Goal: Task Accomplishment & Management: Use online tool/utility

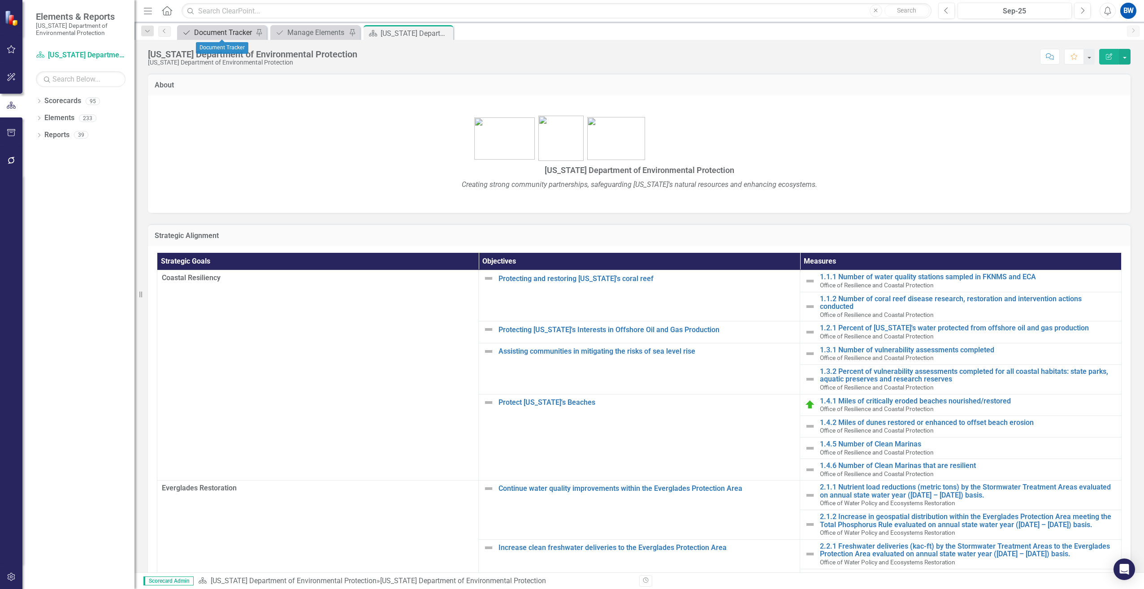
click at [213, 30] on div "Document Tracker" at bounding box center [223, 32] width 59 height 11
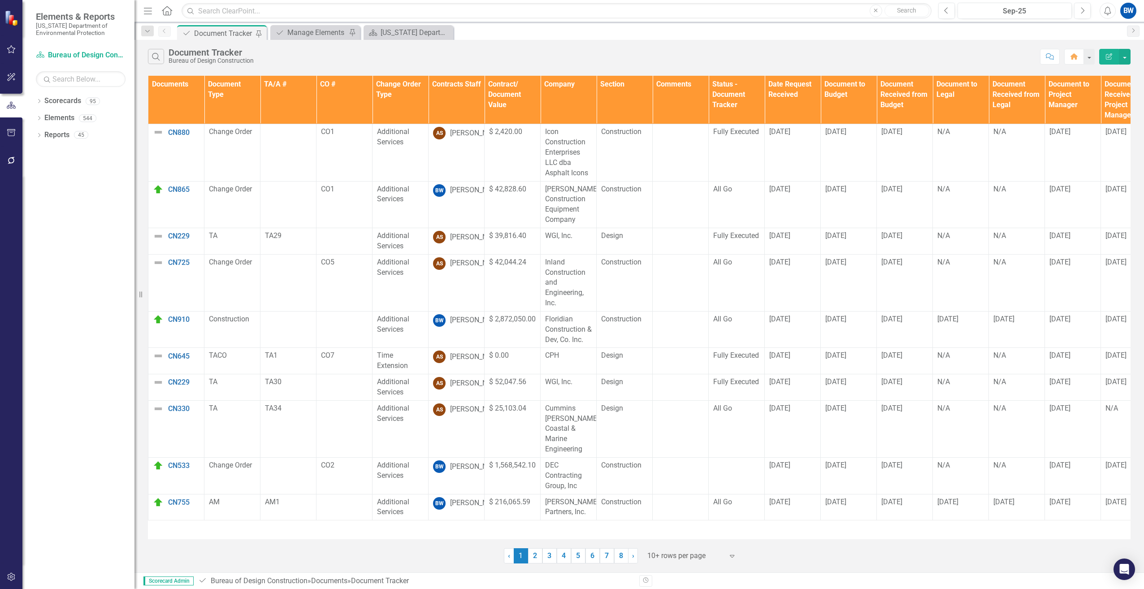
click at [472, 106] on th "Contracts Staff" at bounding box center [457, 100] width 56 height 48
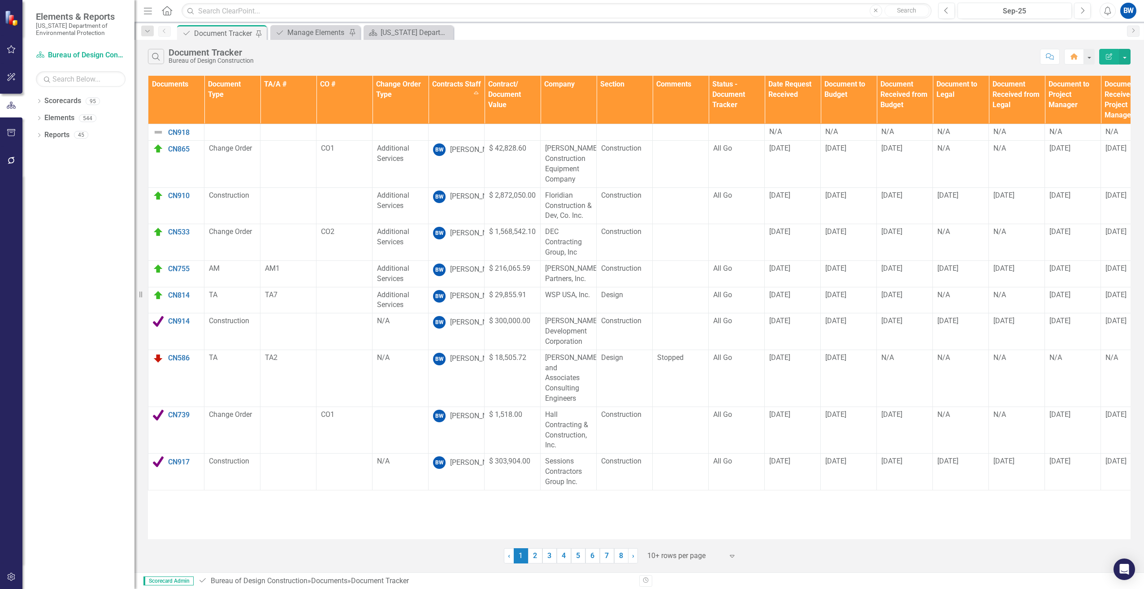
click at [671, 555] on div at bounding box center [685, 556] width 76 height 12
click at [665, 526] on div "100+ rows per page" at bounding box center [693, 525] width 84 height 10
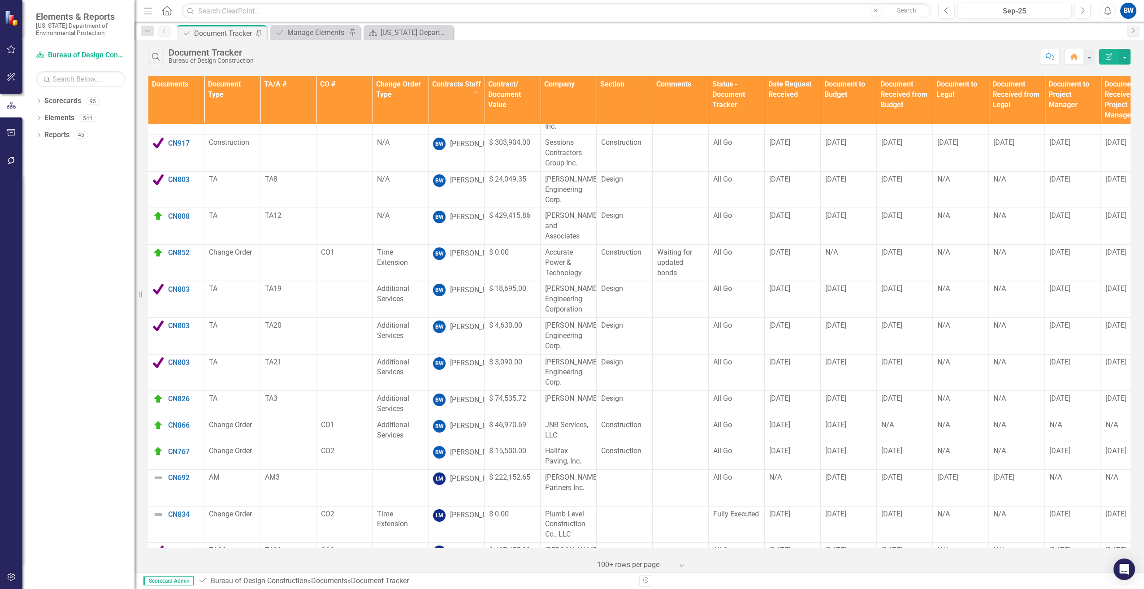
scroll to position [359, 0]
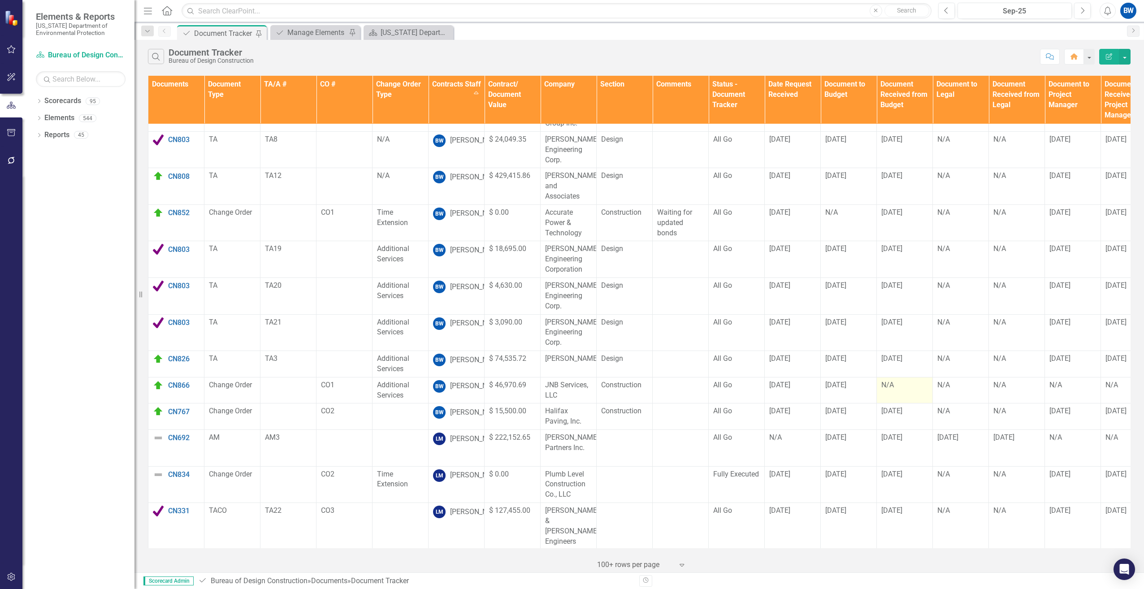
click at [885, 380] on div "N/A" at bounding box center [904, 385] width 47 height 10
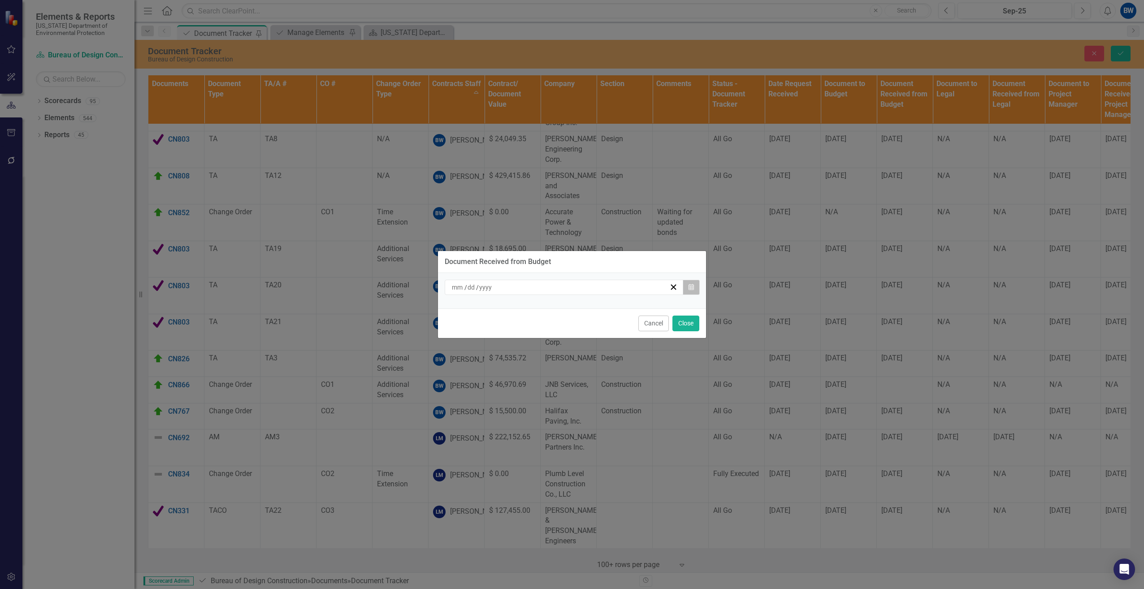
click at [691, 286] on icon "Calendar" at bounding box center [691, 287] width 5 height 6
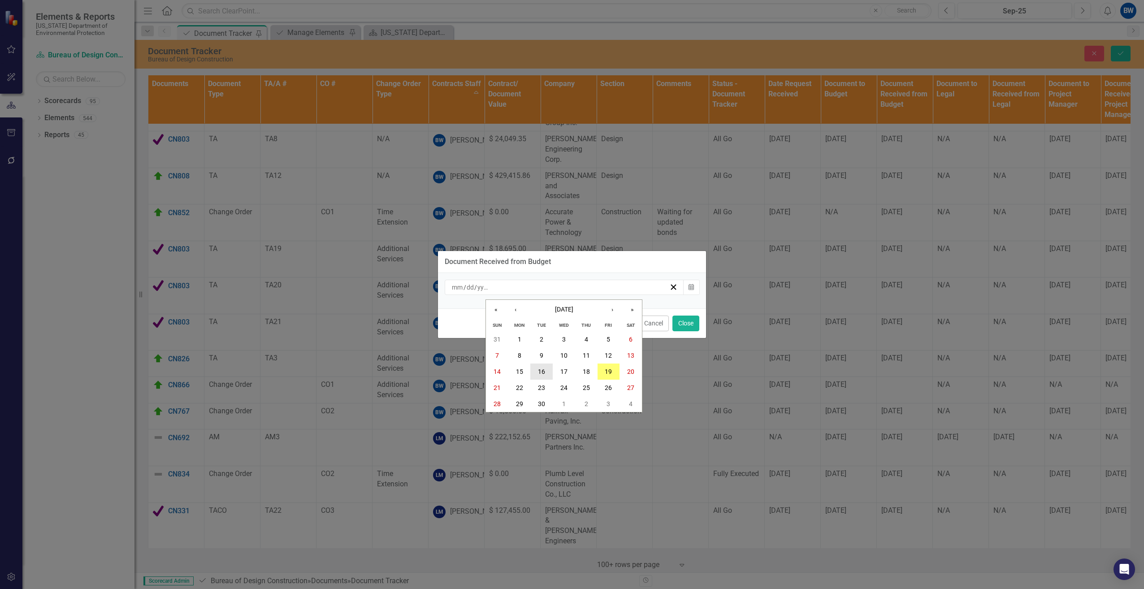
click at [541, 369] on abbr "16" at bounding box center [541, 371] width 7 height 7
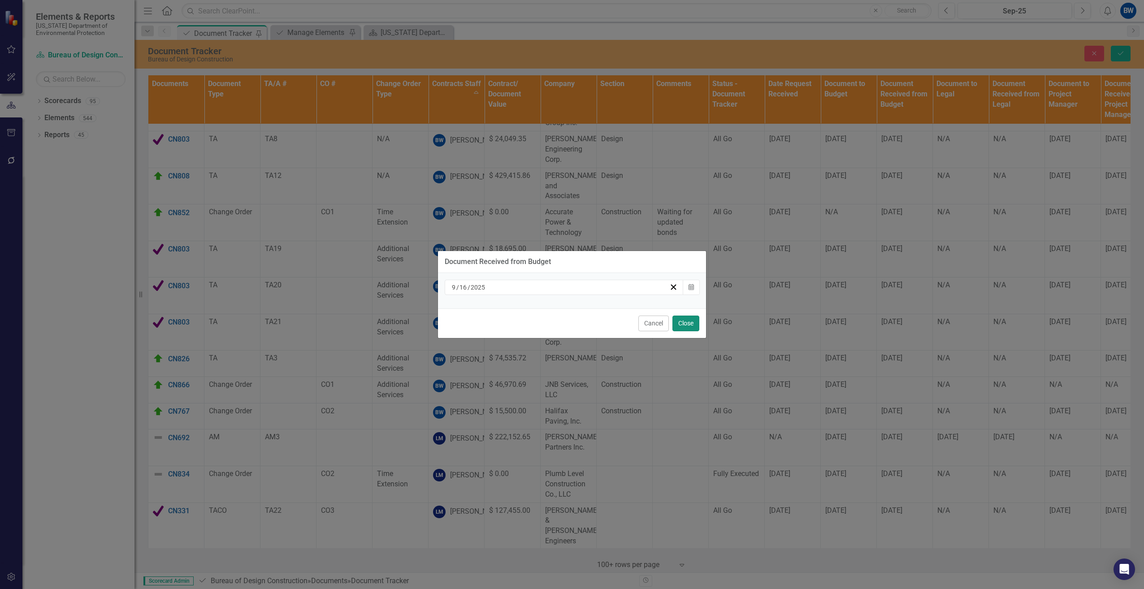
click at [689, 323] on button "Close" at bounding box center [685, 324] width 27 height 16
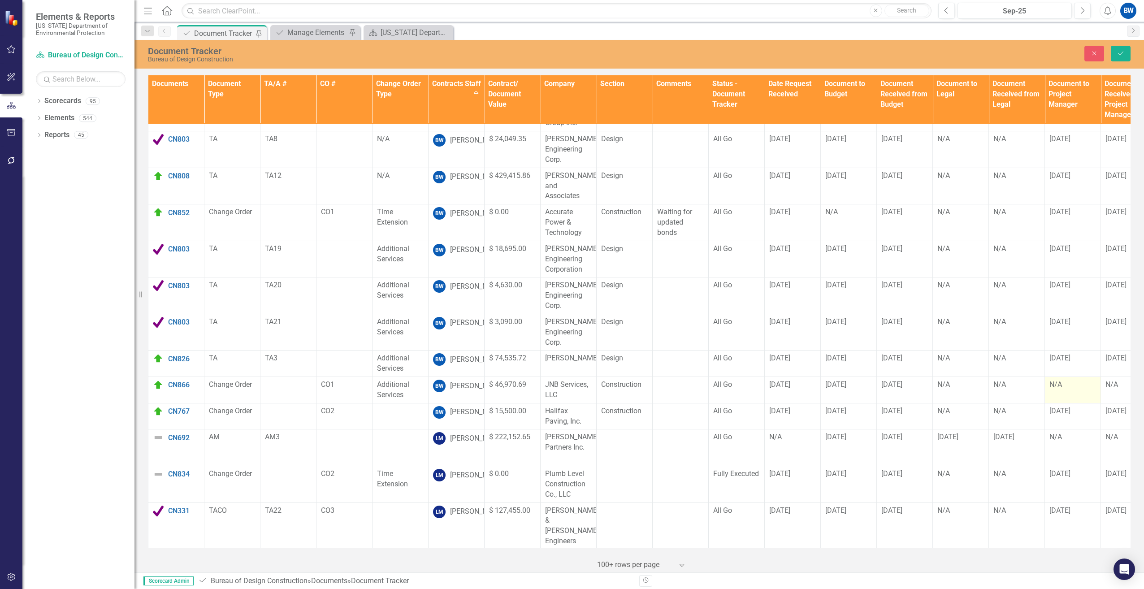
click at [1063, 380] on div "N/A" at bounding box center [1072, 385] width 47 height 10
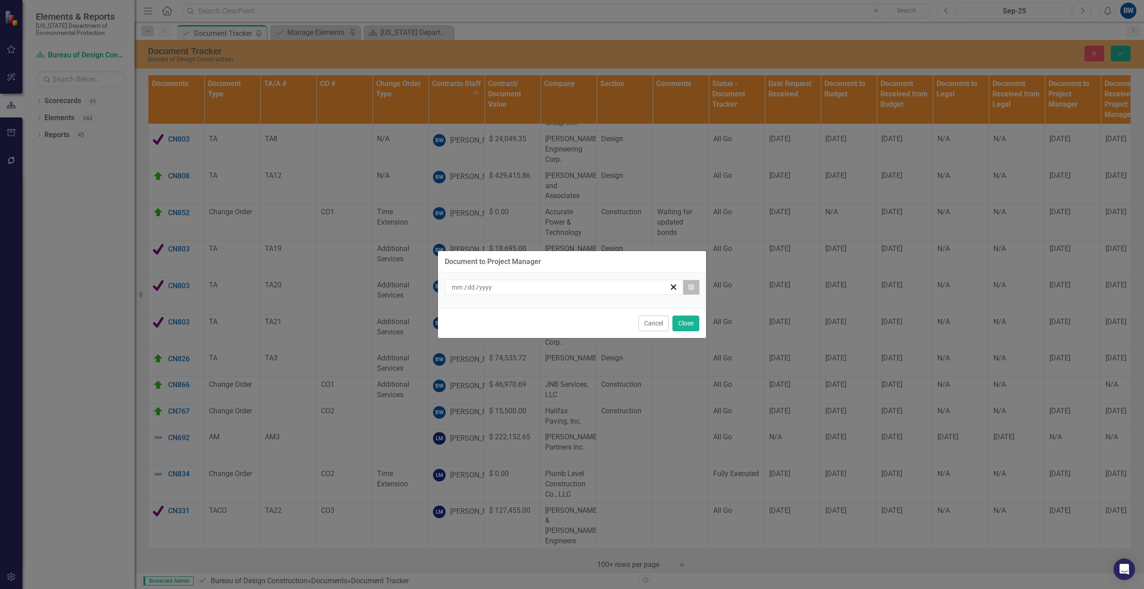
click at [696, 286] on button "Calendar" at bounding box center [691, 287] width 17 height 15
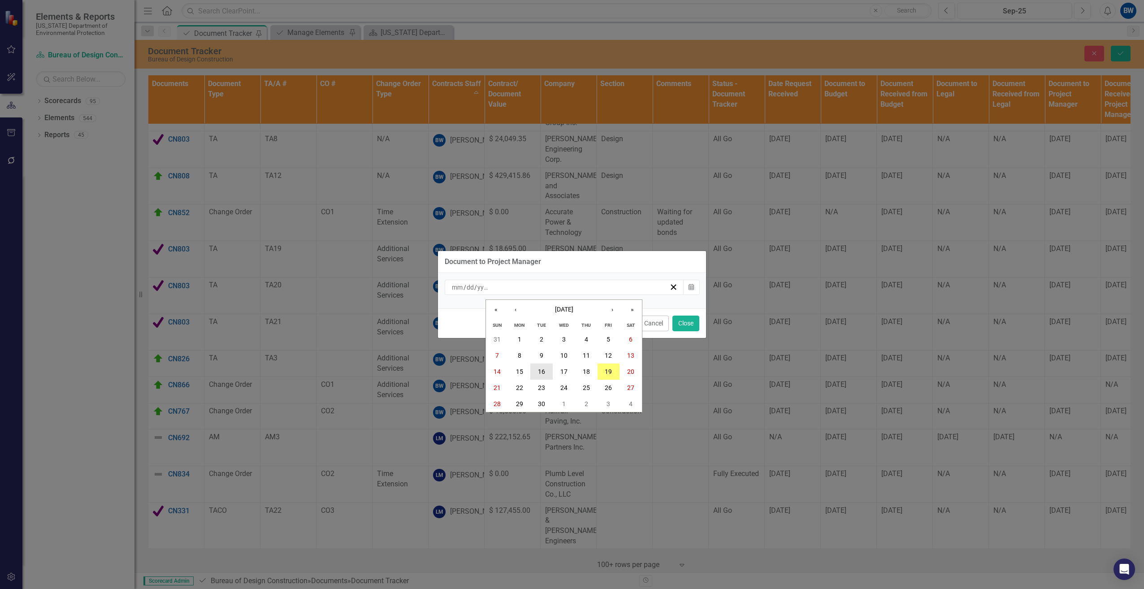
click at [537, 368] on button "16" at bounding box center [541, 372] width 22 height 16
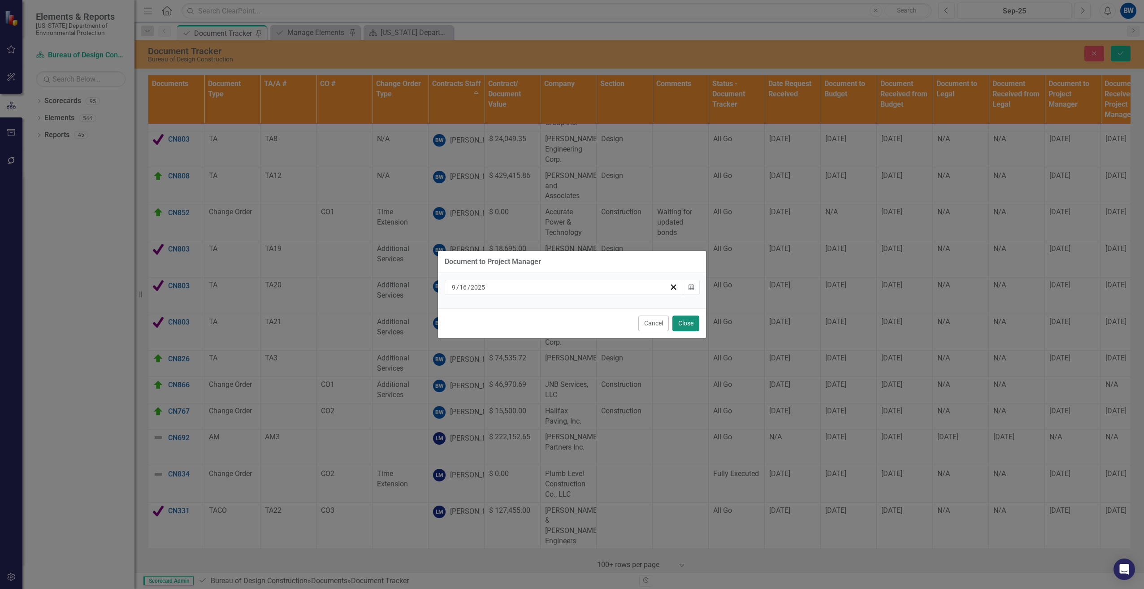
click at [681, 319] on button "Close" at bounding box center [685, 324] width 27 height 16
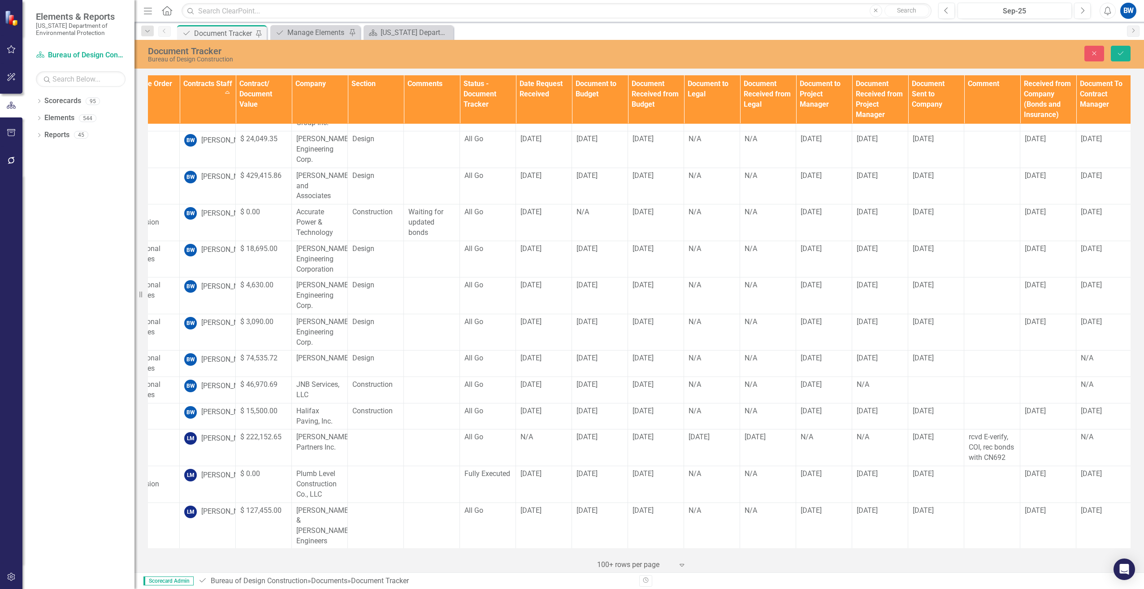
scroll to position [359, 266]
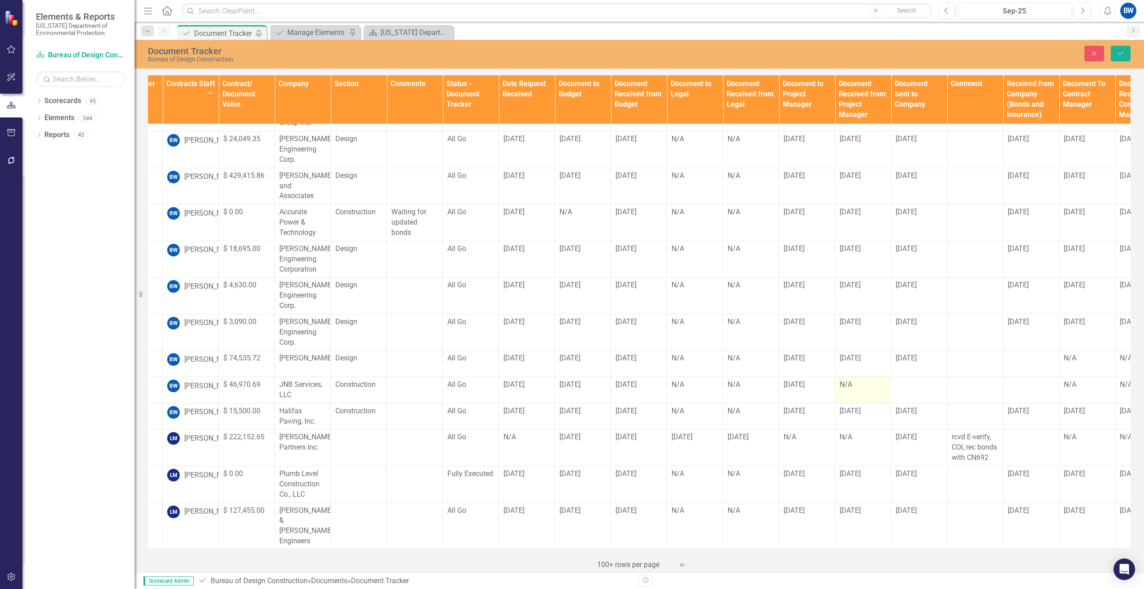
click at [866, 380] on div "N/A" at bounding box center [863, 385] width 47 height 10
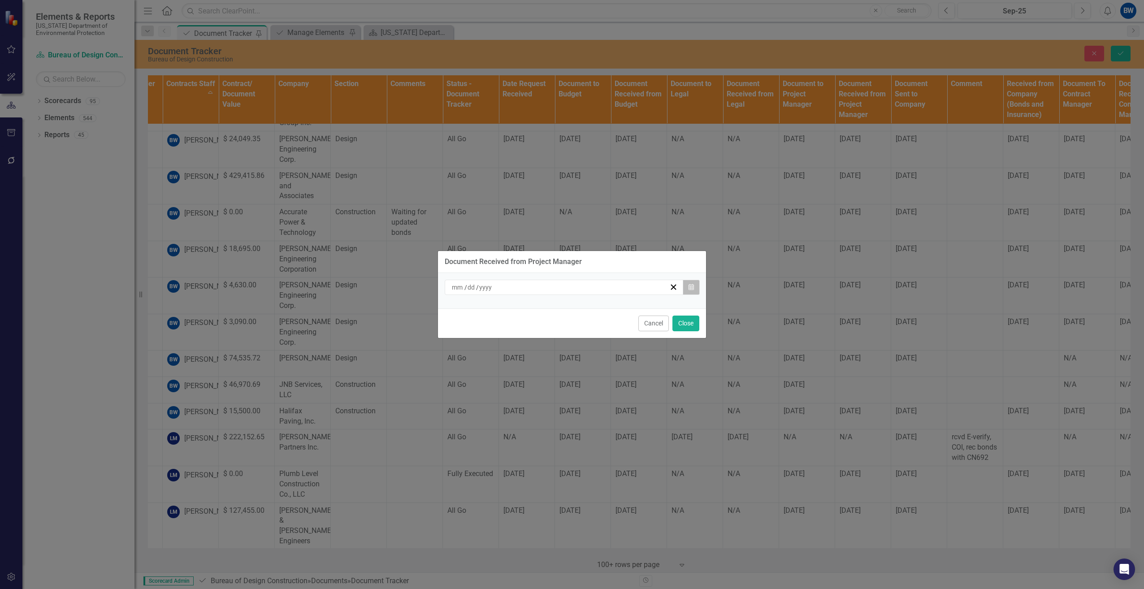
click at [687, 286] on button "Calendar" at bounding box center [691, 287] width 17 height 15
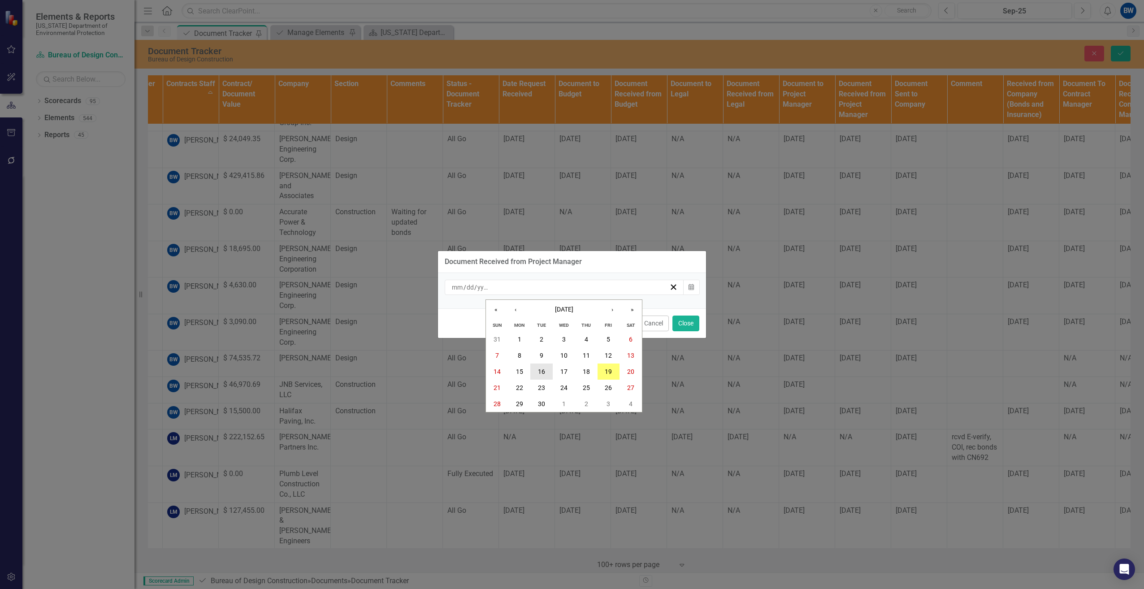
click at [544, 367] on button "16" at bounding box center [541, 372] width 22 height 16
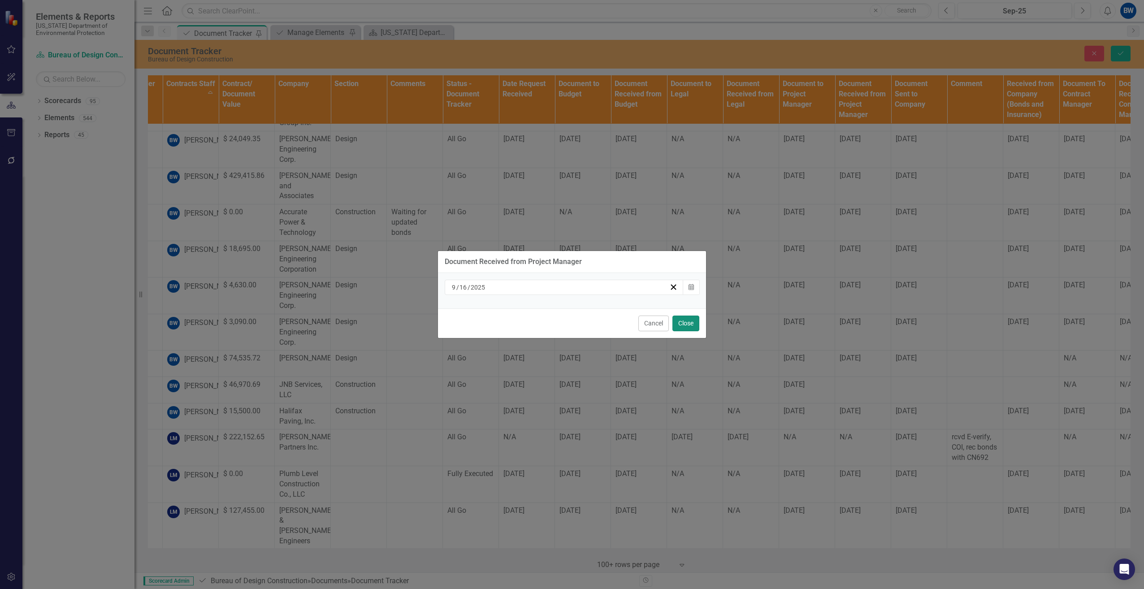
click at [680, 319] on button "Close" at bounding box center [685, 324] width 27 height 16
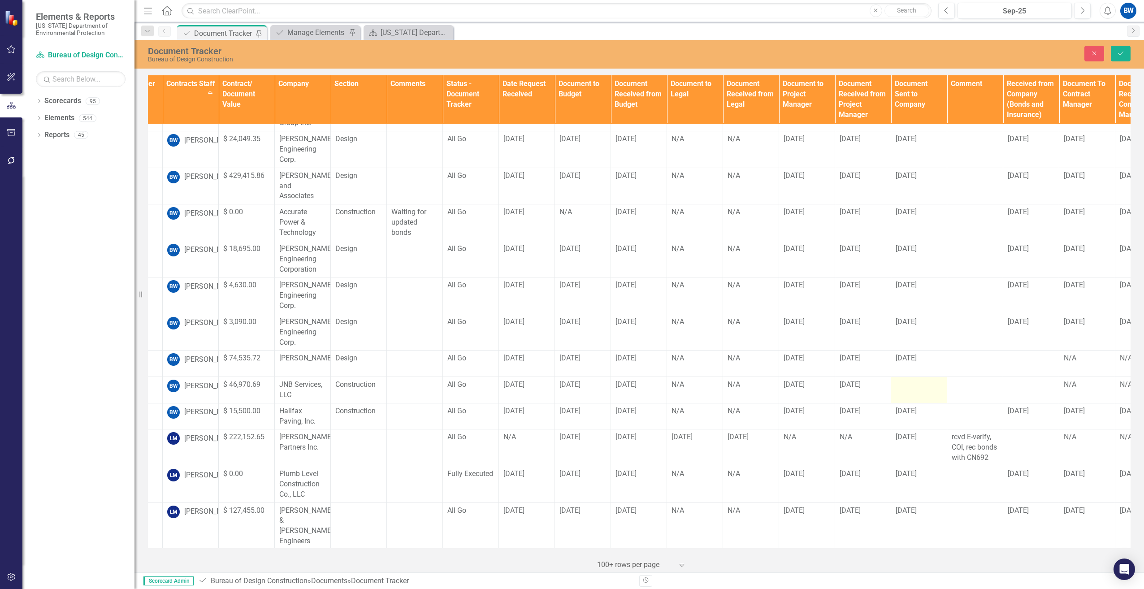
click at [908, 380] on div at bounding box center [919, 385] width 47 height 11
click at [903, 380] on input "text" at bounding box center [919, 388] width 47 height 17
type input "[DATE]"
